Goal: Task Accomplishment & Management: Manage account settings

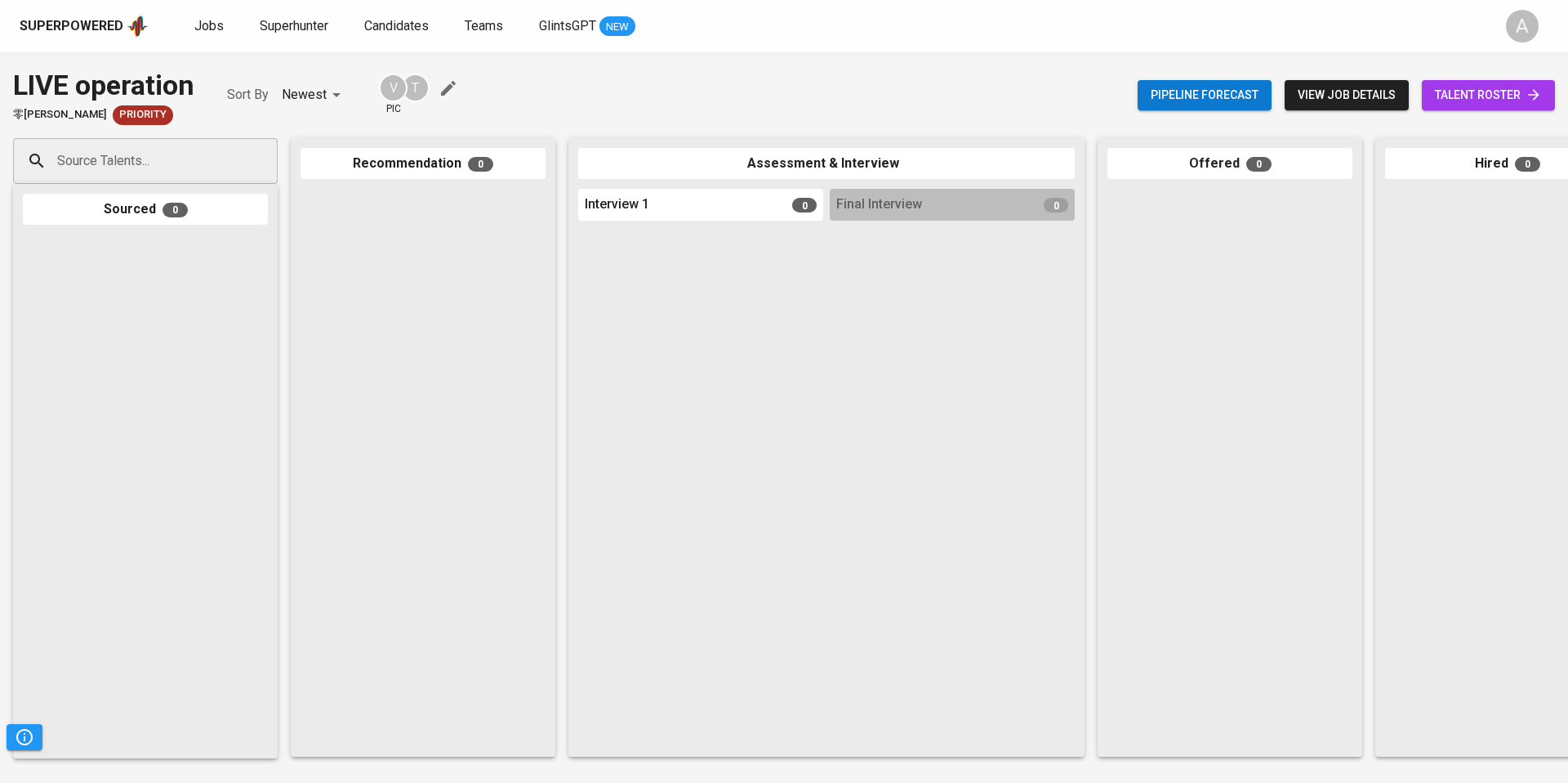
click at [1355, 103] on span "view job details" at bounding box center [1346, 95] width 98 height 21
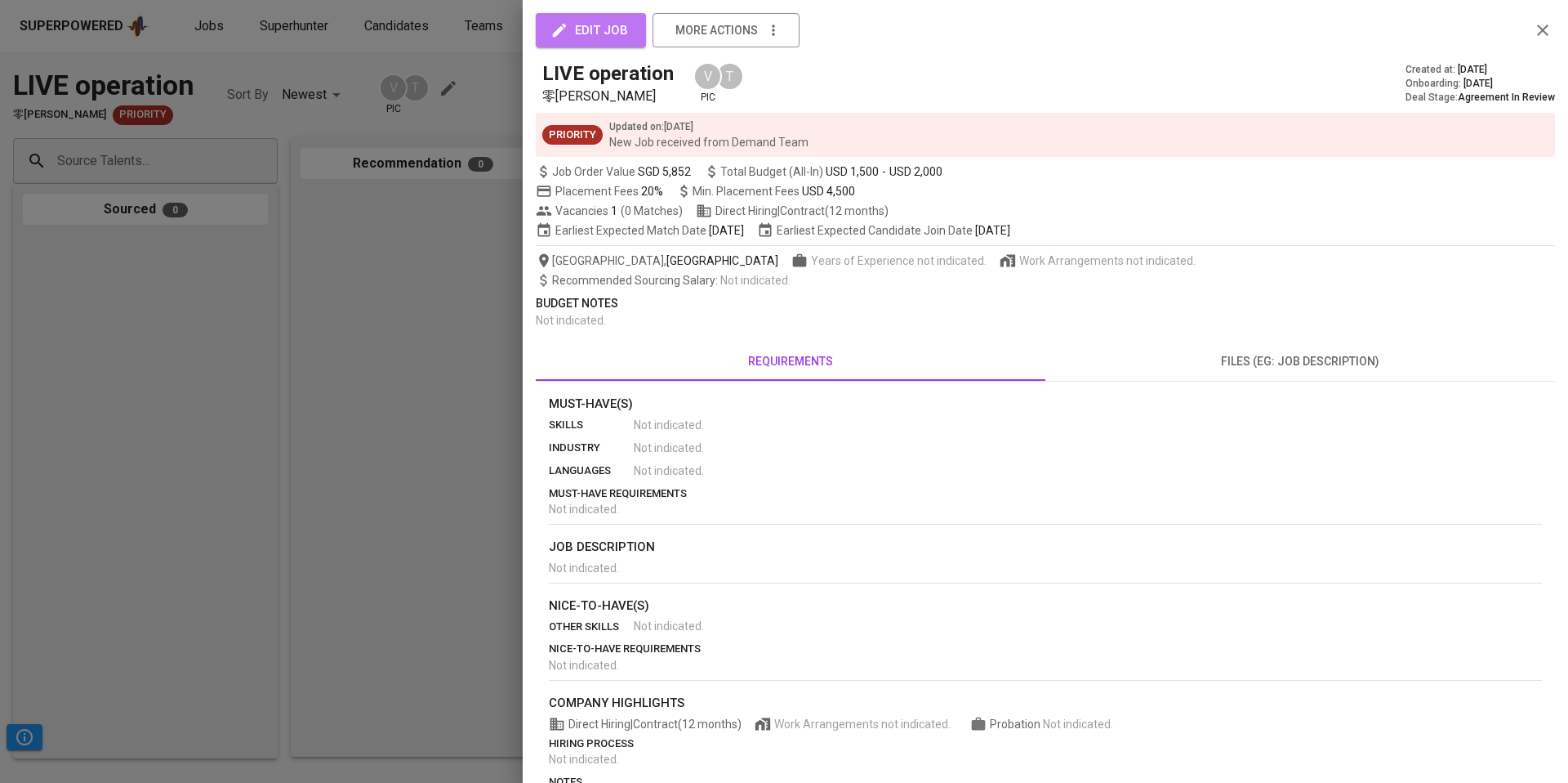
click at [593, 22] on span "edit job" at bounding box center [591, 31] width 75 height 22
click at [1551, 28] on icon "button" at bounding box center [1543, 31] width 20 height 20
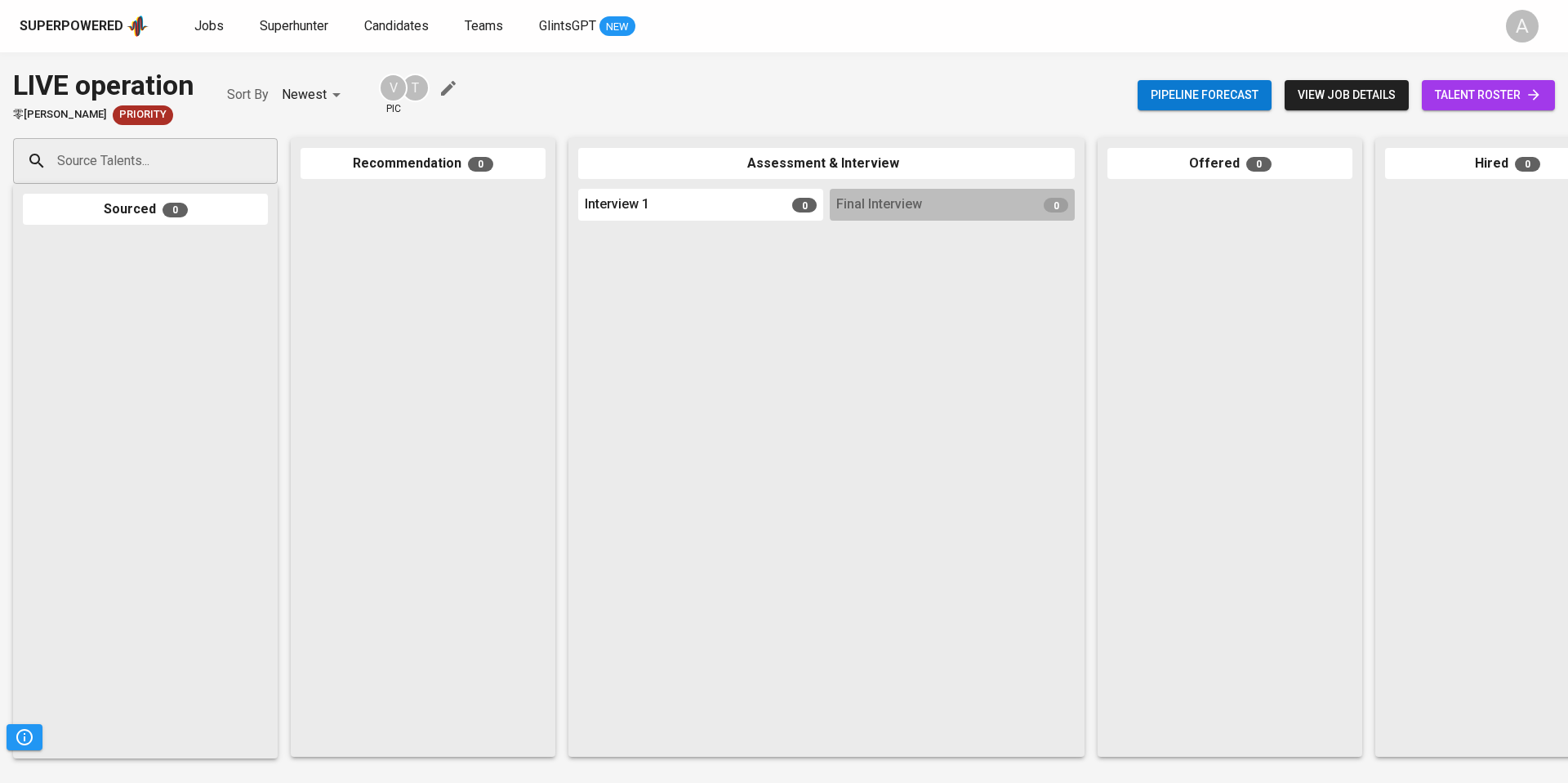
click at [451, 92] on icon "button" at bounding box center [449, 88] width 20 height 20
click at [459, 112] on div "V pic T" at bounding box center [420, 95] width 82 height 42
